Goal: Task Accomplishment & Management: Manage account settings

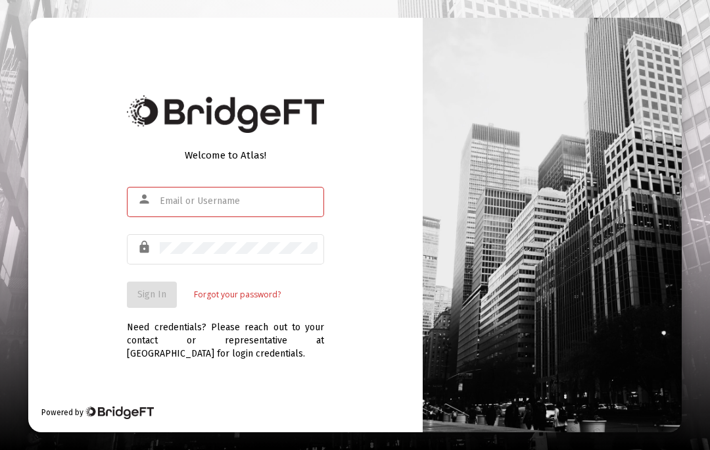
scroll to position [57, 0]
click at [160, 196] on input "text" at bounding box center [239, 201] width 158 height 11
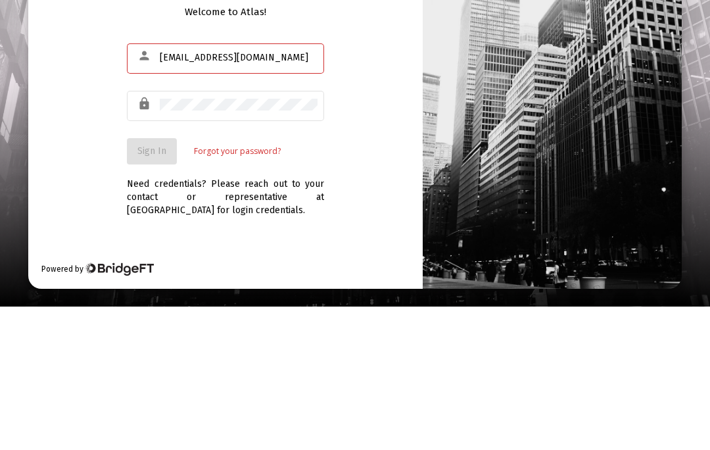
type input "[EMAIL_ADDRESS][DOMAIN_NAME]"
click at [167, 231] on div at bounding box center [239, 247] width 158 height 33
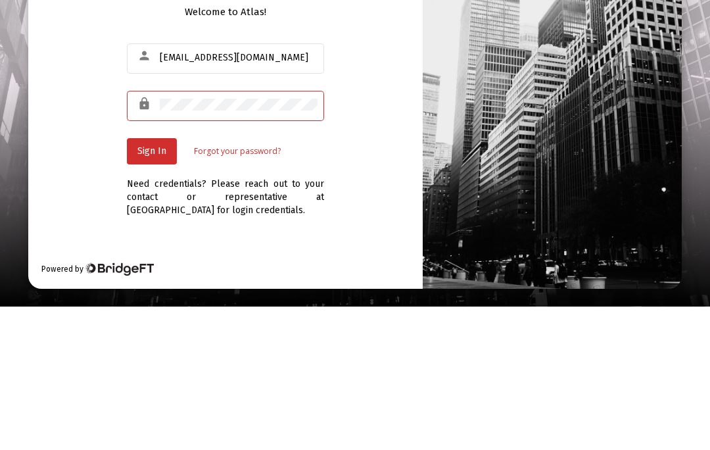
click at [153, 281] on button "Sign In" at bounding box center [152, 294] width 50 height 26
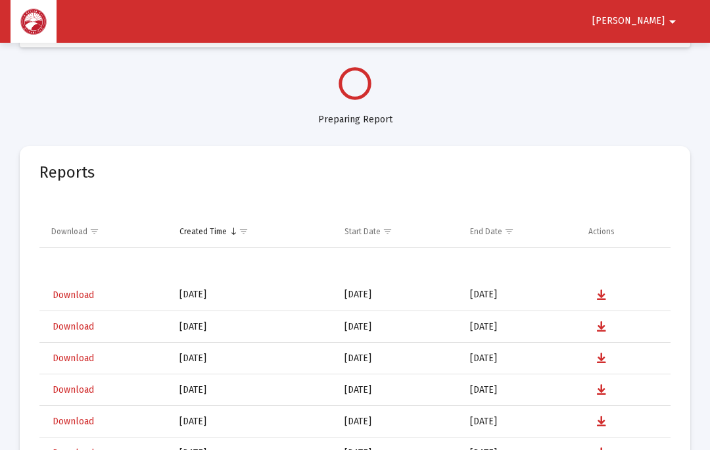
select select "View all"
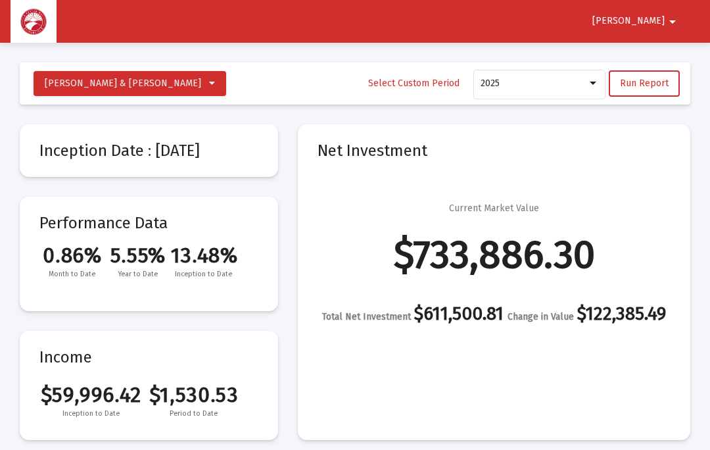
click at [677, 26] on mat-icon "arrow_drop_down" at bounding box center [673, 22] width 16 height 26
click at [672, 51] on button "Logout" at bounding box center [663, 56] width 74 height 32
